Goal: Download file/media

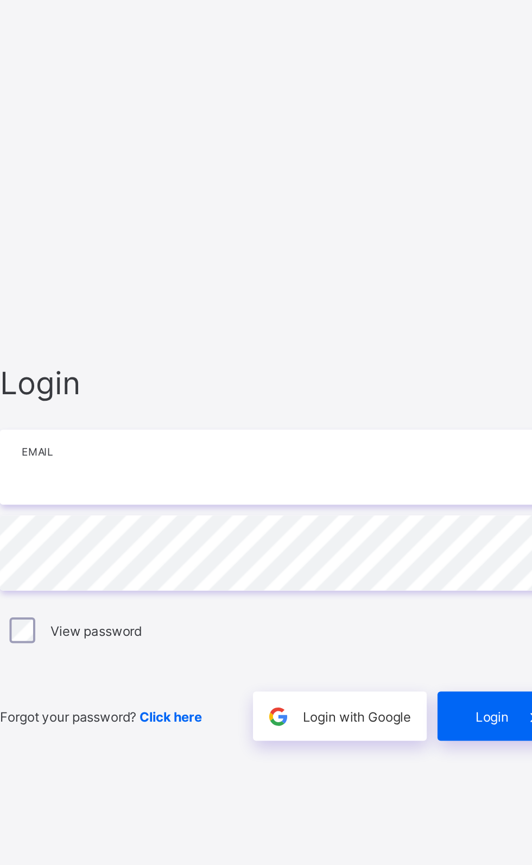
click at [327, 419] on input "email" at bounding box center [354, 400] width 282 height 38
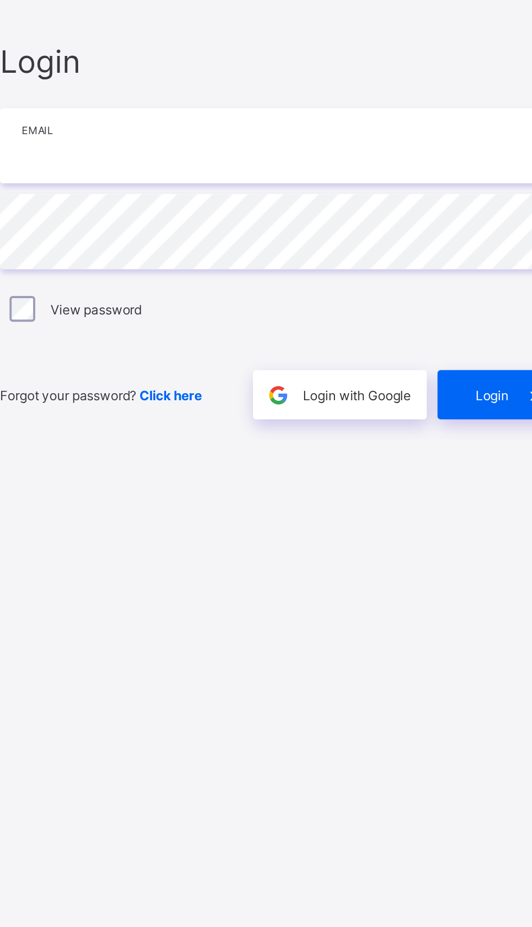
type input "**********"
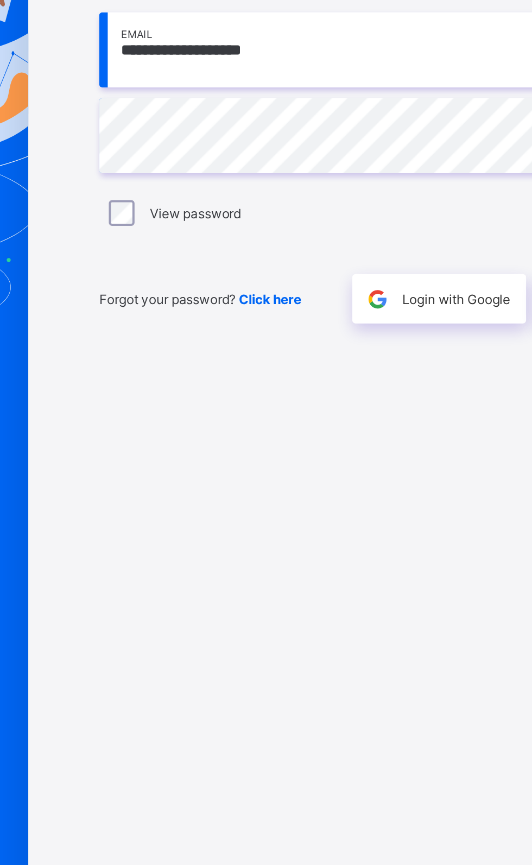
scroll to position [35, 0]
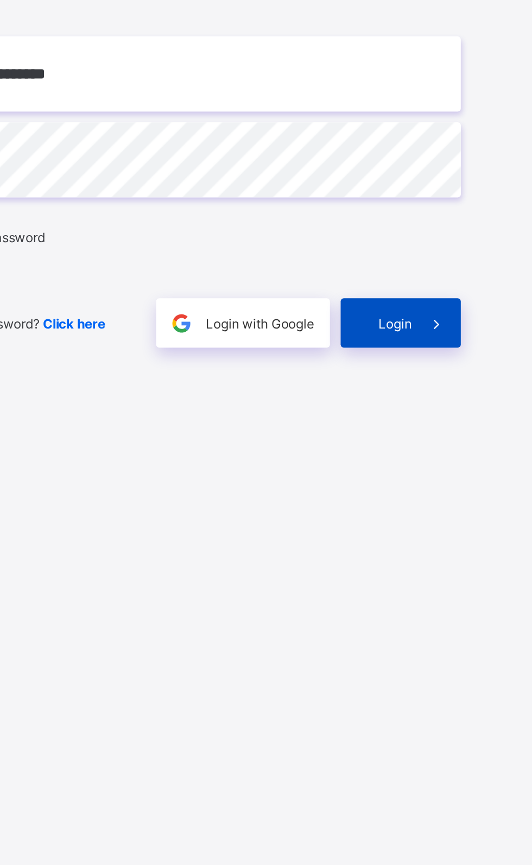
click at [478, 531] on icon at bounding box center [483, 526] width 11 height 10
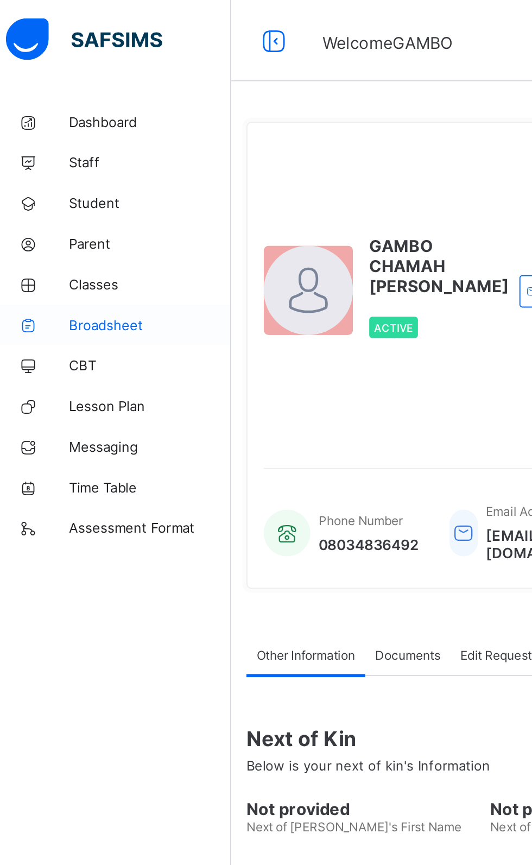
click at [72, 174] on span "Broadsheet" at bounding box center [86, 173] width 87 height 9
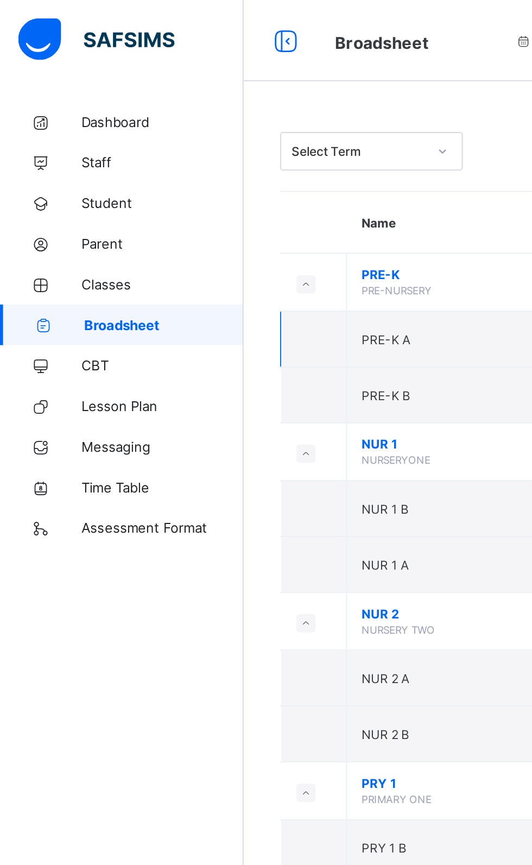
scroll to position [3, 0]
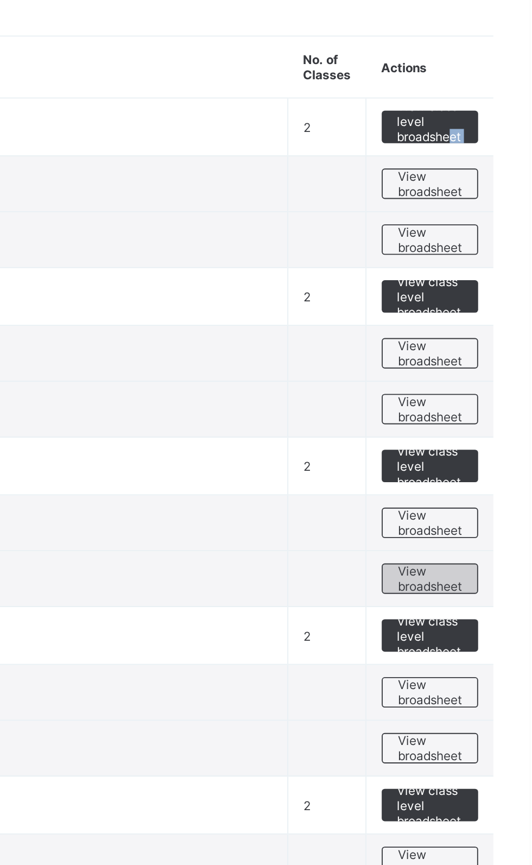
click at [487, 396] on span "View broadsheet" at bounding box center [479, 393] width 34 height 16
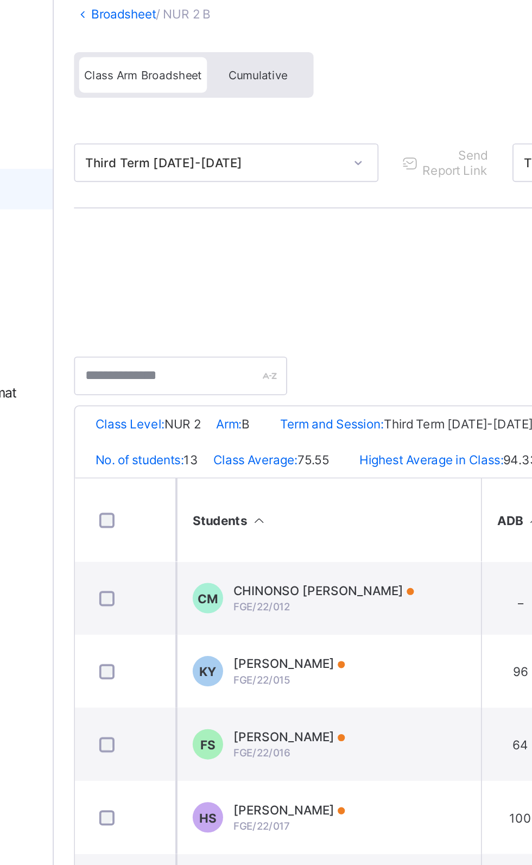
click at [244, 104] on div "Cumulative" at bounding box center [239, 112] width 54 height 19
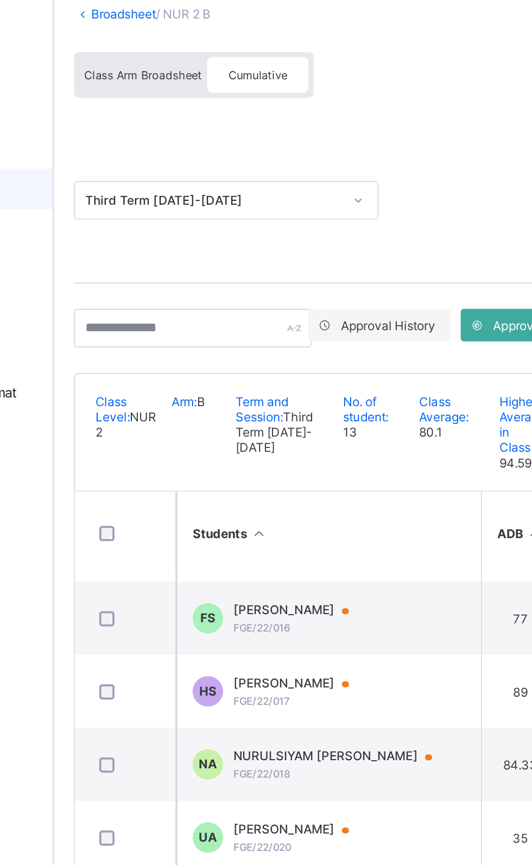
scroll to position [27, 0]
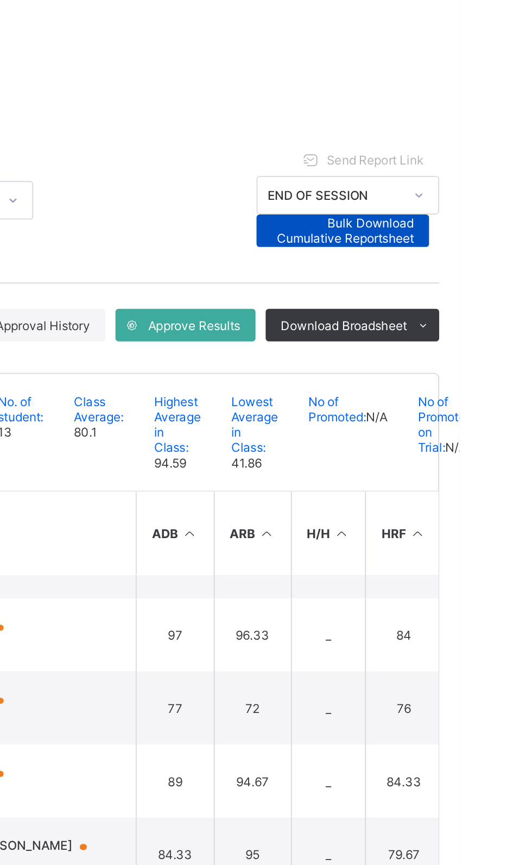
click at [493, 195] on span "Bulk Download Cumulative Reportsheet" at bounding box center [470, 196] width 76 height 16
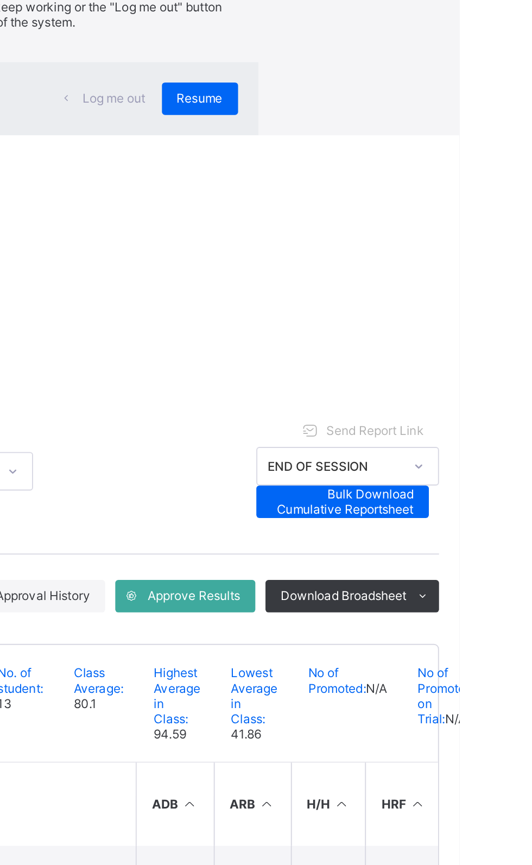
click at [404, 29] on div "×" at bounding box center [409, 20] width 10 height 18
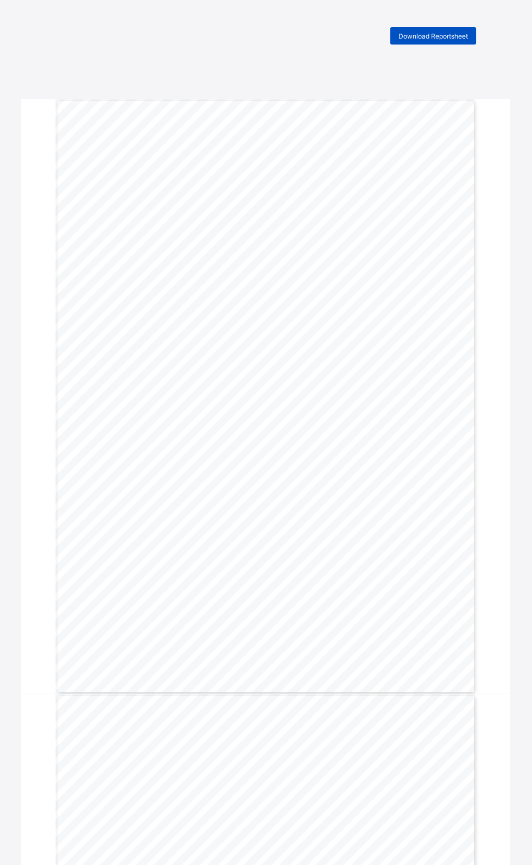
click at [445, 35] on span "Download Reportsheet" at bounding box center [434, 36] width 70 height 8
click at [462, 30] on div "Download Reportsheet" at bounding box center [433, 35] width 86 height 17
